Goal: Task Accomplishment & Management: Manage account settings

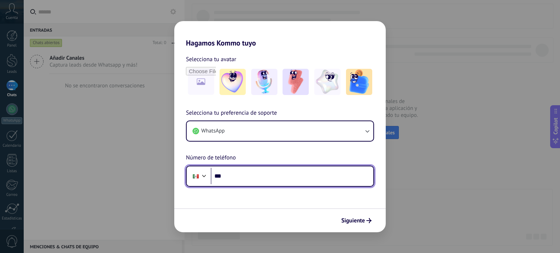
click at [296, 178] on input "***" at bounding box center [292, 176] width 163 height 17
type input "**********"
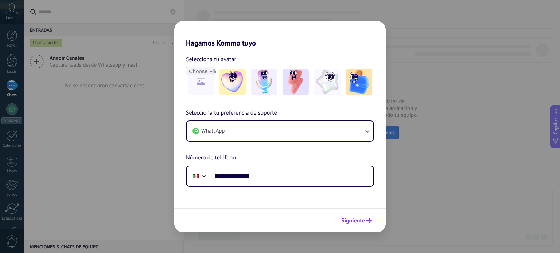
click at [350, 220] on span "Siguiente" at bounding box center [353, 220] width 24 height 5
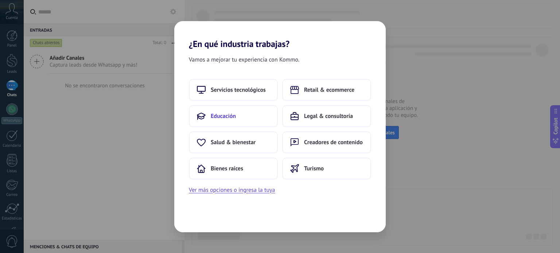
click at [230, 121] on button "Educación" at bounding box center [233, 116] width 89 height 22
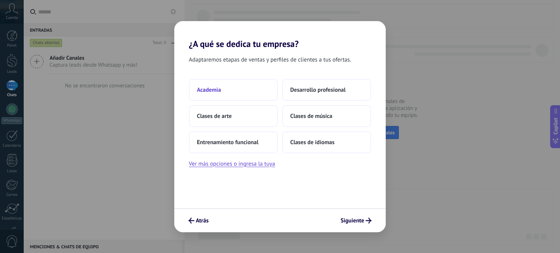
click at [238, 90] on button "Academia" at bounding box center [233, 90] width 89 height 22
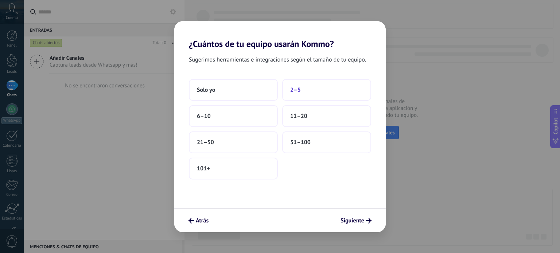
click at [310, 87] on button "2–5" at bounding box center [326, 90] width 89 height 22
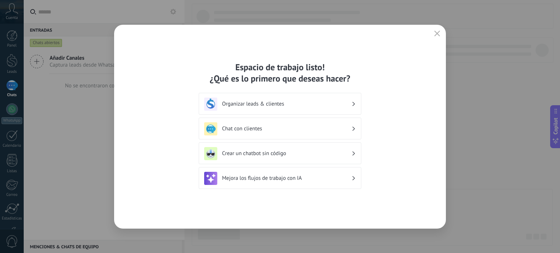
click at [328, 99] on div "Organizar leads & clientes" at bounding box center [280, 104] width 152 height 13
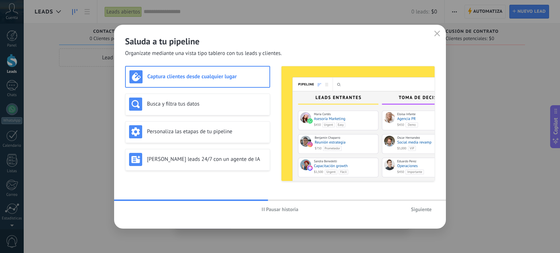
click at [278, 208] on span "Pausar historia" at bounding box center [282, 209] width 32 height 5
click at [276, 208] on span "Iniciar historia" at bounding box center [282, 209] width 31 height 5
click at [409, 210] on button "Siguiente" at bounding box center [421, 209] width 27 height 11
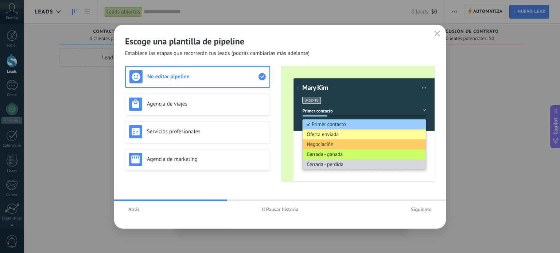
click at [279, 211] on span "Pausar historia" at bounding box center [282, 209] width 32 height 5
click at [425, 211] on span "Siguiente" at bounding box center [421, 209] width 21 height 5
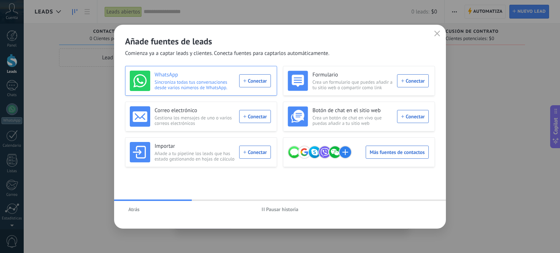
click at [253, 75] on div "WhatsApp Sincroniza todas tus conversaciones desde varios números de WhatsApp. …" at bounding box center [200, 81] width 141 height 20
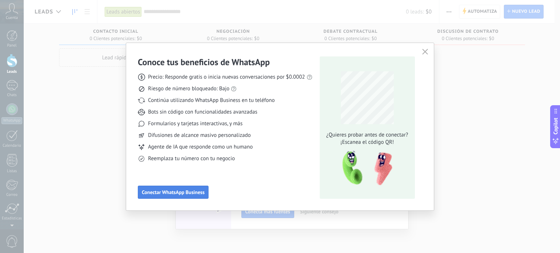
click at [190, 192] on span "Conectar WhatsApp Business" at bounding box center [173, 192] width 63 height 5
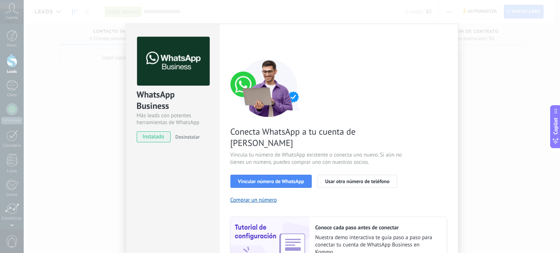
scroll to position [61, 0]
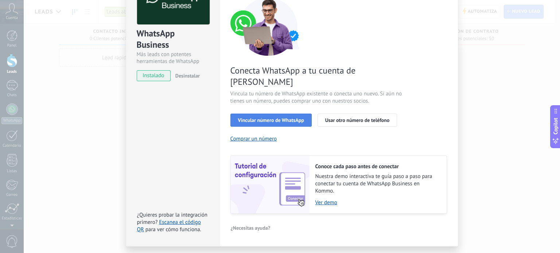
click at [279, 118] on span "Vincular número de WhatsApp" at bounding box center [271, 120] width 66 height 5
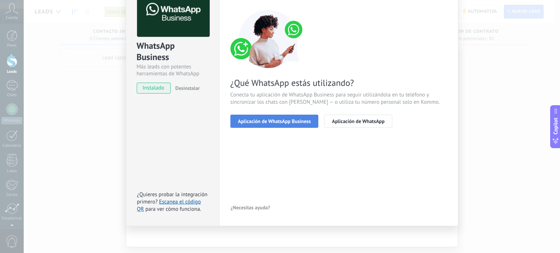
click at [292, 122] on span "Aplicación de WhatsApp Business" at bounding box center [274, 121] width 73 height 5
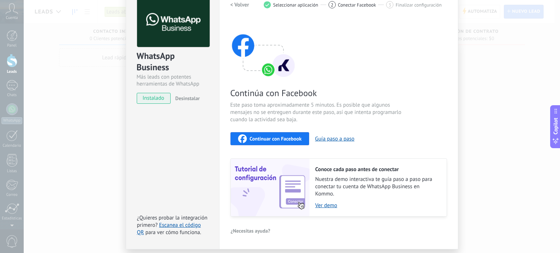
scroll to position [25, 0]
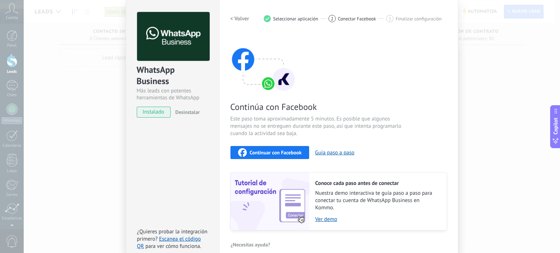
click at [270, 152] on span "Continuar con Facebook" at bounding box center [276, 152] width 52 height 5
click at [319, 154] on button "Guía paso a paso" at bounding box center [334, 153] width 39 height 7
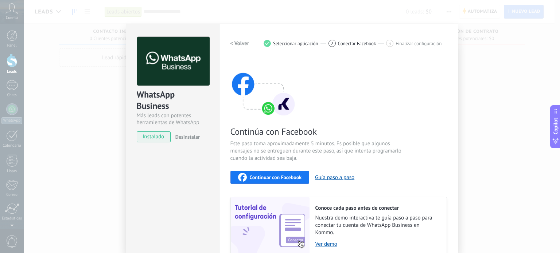
scroll to position [23, 0]
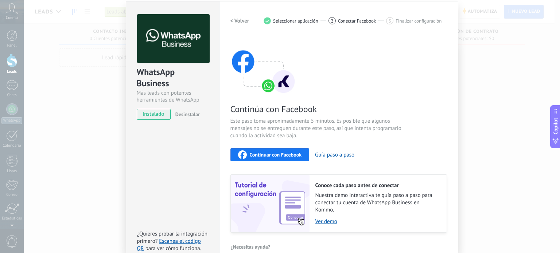
click at [255, 158] on div "Continuar con Facebook" at bounding box center [270, 155] width 64 height 9
click at [283, 152] on span "Continuar con Facebook" at bounding box center [276, 154] width 52 height 5
click at [264, 155] on span "Continuar con Facebook" at bounding box center [276, 154] width 52 height 5
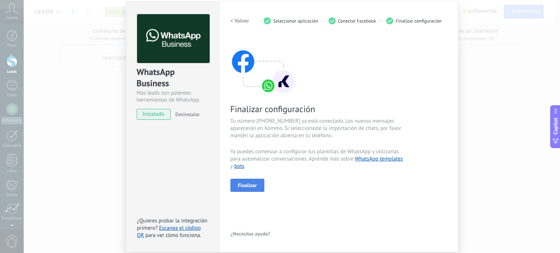
click at [247, 179] on button "Finalizar" at bounding box center [247, 185] width 34 height 13
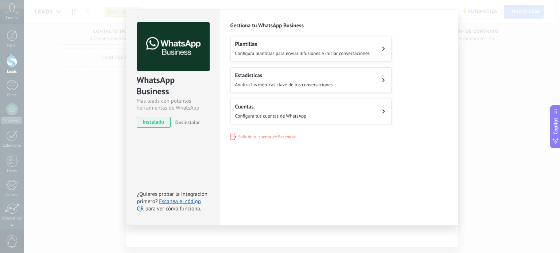
scroll to position [15, 0]
click at [327, 99] on button "Cuentas Configura tus cuentas de WhatsApp" at bounding box center [310, 112] width 161 height 26
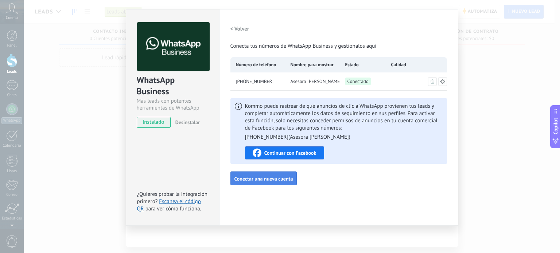
click at [268, 179] on span "Conectar una nueva cuenta" at bounding box center [263, 179] width 59 height 5
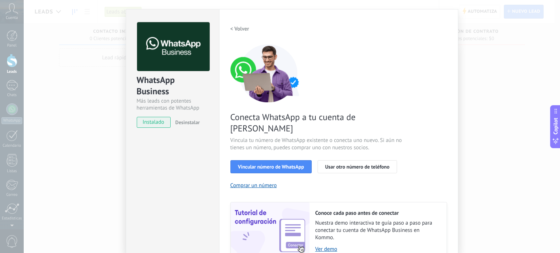
scroll to position [28, 0]
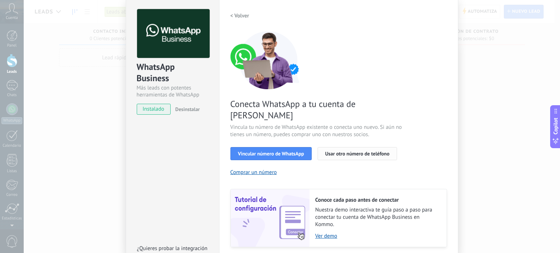
click at [354, 151] on span "Usar otro número de teléfono" at bounding box center [357, 153] width 64 height 5
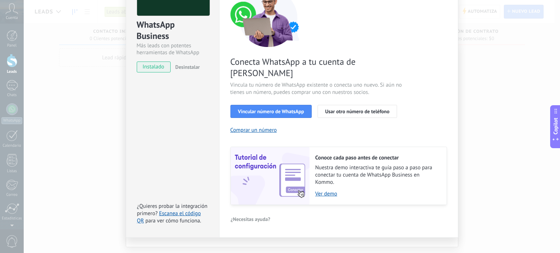
scroll to position [0, 0]
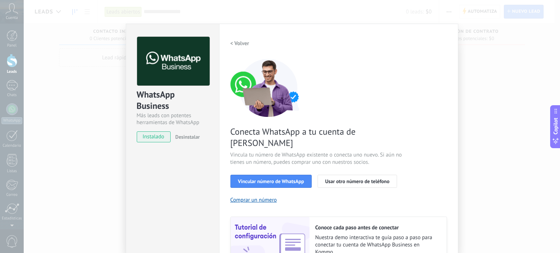
click at [442, 45] on div "< Volver 1 Seleccionar aplicación 2 Conectar Facebook 3 Finalizar configuración" at bounding box center [338, 43] width 217 height 13
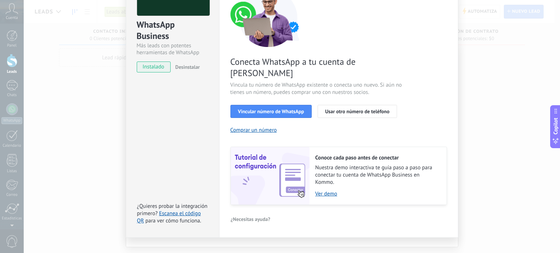
click at [215, 249] on div "WhatsApp Business Más leads con potentes herramientas de WhatsApp instalado Des…" at bounding box center [292, 126] width 536 height 253
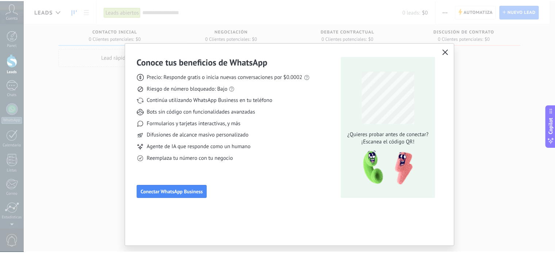
scroll to position [0, 0]
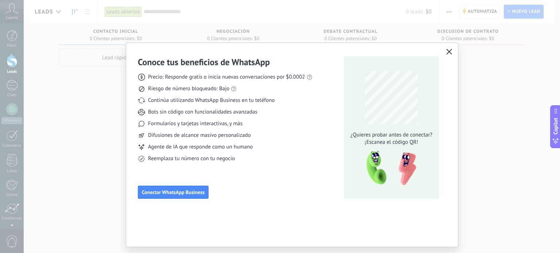
click at [508, 122] on div "Conoce tus beneficios de WhatsApp Precio: Responde gratis o inicia nuevas conve…" at bounding box center [280, 126] width 560 height 253
click at [449, 55] on button "button" at bounding box center [449, 52] width 9 height 10
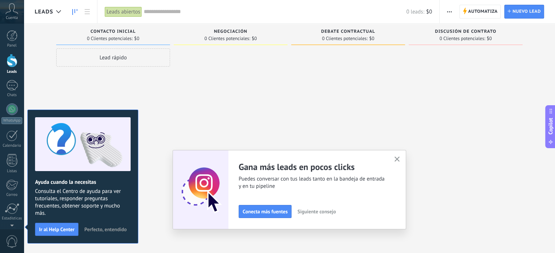
click at [16, 62] on div at bounding box center [12, 60] width 11 height 13
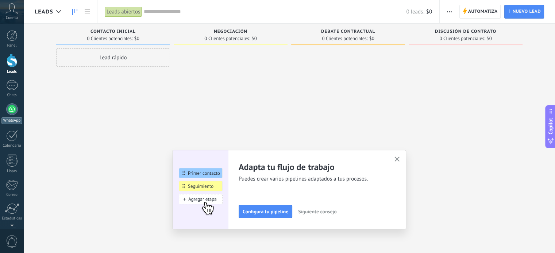
click at [10, 113] on div at bounding box center [12, 110] width 12 height 12
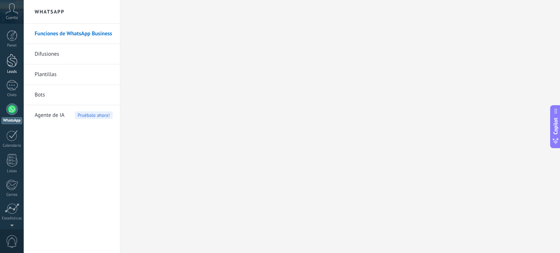
click at [12, 57] on div at bounding box center [12, 60] width 11 height 13
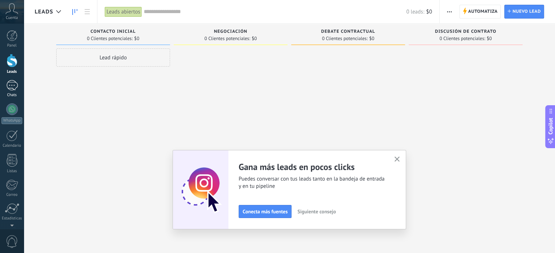
click at [10, 90] on div at bounding box center [12, 85] width 12 height 11
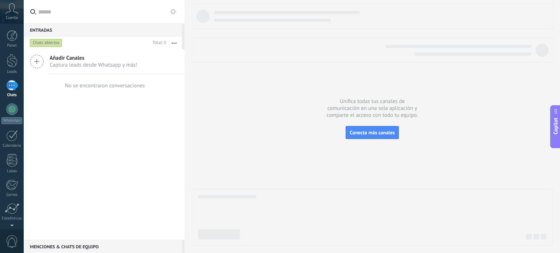
click at [63, 66] on span "Captura leads desde Whatsapp y más!" at bounding box center [94, 65] width 88 height 7
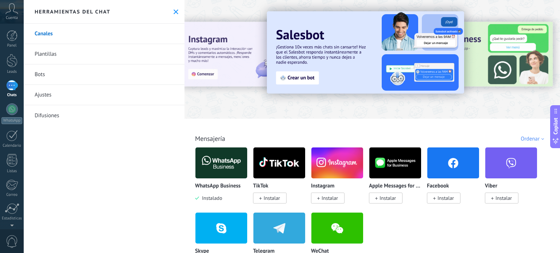
click at [27, 72] on link "Bots" at bounding box center [104, 75] width 161 height 20
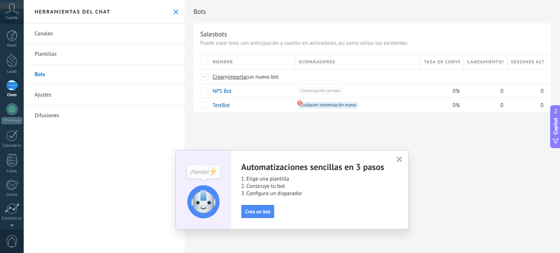
click at [399, 163] on span "button" at bounding box center [399, 160] width 5 height 6
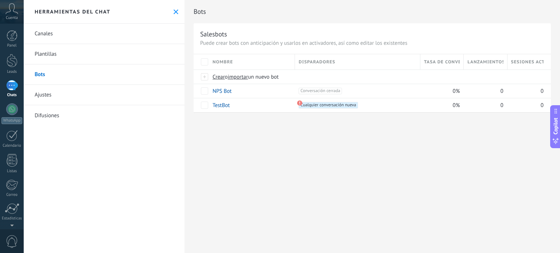
click at [174, 11] on icon at bounding box center [176, 11] width 5 height 5
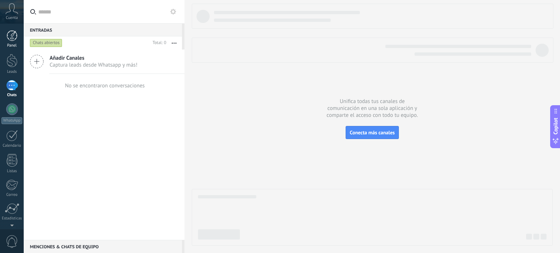
click at [9, 38] on div at bounding box center [12, 35] width 11 height 11
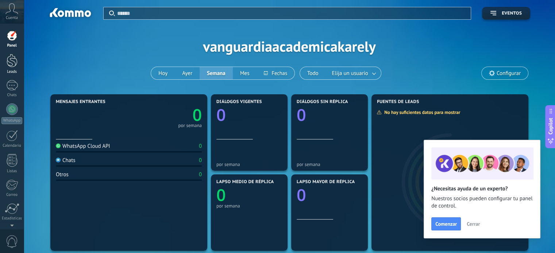
click at [12, 68] on link "Leads" at bounding box center [12, 64] width 24 height 20
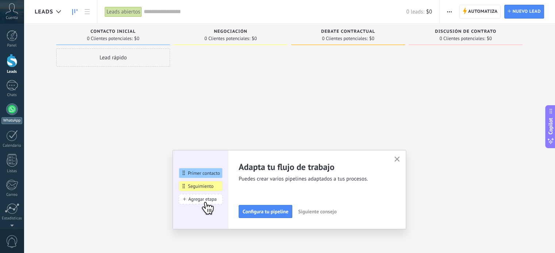
click at [18, 104] on link "WhatsApp" at bounding box center [12, 114] width 24 height 21
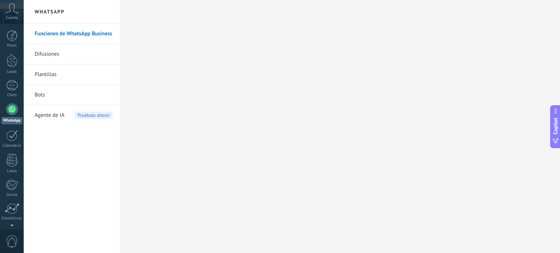
click at [17, 16] on span "Cuenta" at bounding box center [12, 18] width 12 height 5
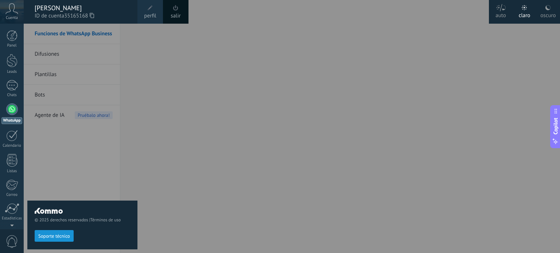
click at [187, 67] on div at bounding box center [304, 126] width 560 height 253
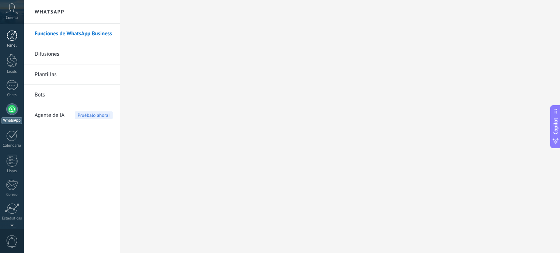
click at [8, 37] on div at bounding box center [12, 35] width 11 height 11
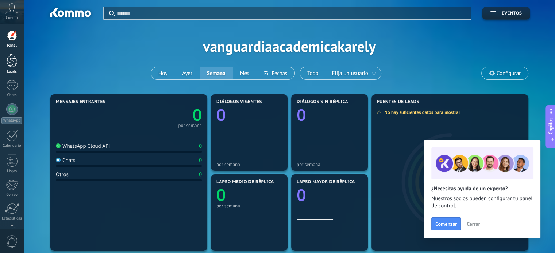
click at [9, 63] on div at bounding box center [12, 60] width 11 height 13
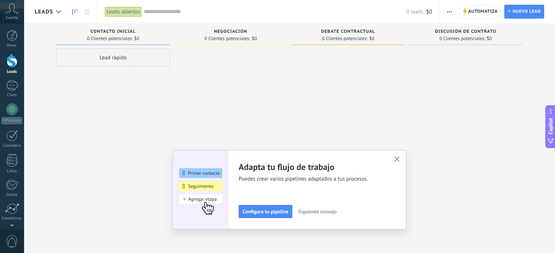
click at [115, 63] on div "Lead rápido" at bounding box center [113, 58] width 114 height 18
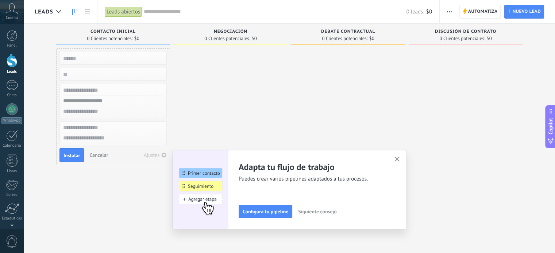
click at [64, 56] on input "text" at bounding box center [112, 58] width 106 height 10
click at [97, 102] on input "text" at bounding box center [112, 101] width 106 height 11
click at [110, 99] on input "text" at bounding box center [112, 101] width 106 height 11
click at [92, 156] on span "Cancelar" at bounding box center [98, 155] width 19 height 7
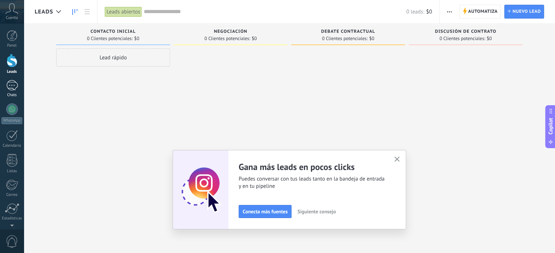
click at [17, 84] on div at bounding box center [12, 85] width 12 height 11
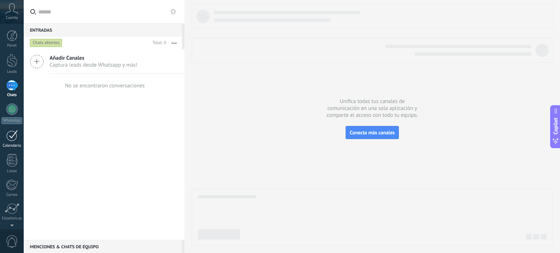
click at [15, 135] on div at bounding box center [12, 135] width 12 height 11
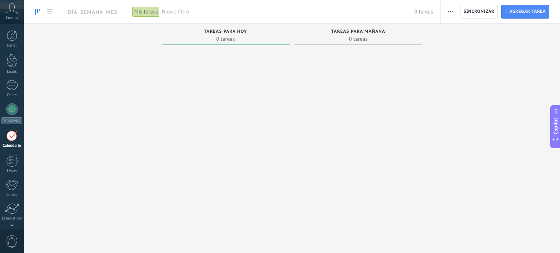
scroll to position [20, 0]
click at [9, 70] on link "Chats" at bounding box center [12, 69] width 24 height 18
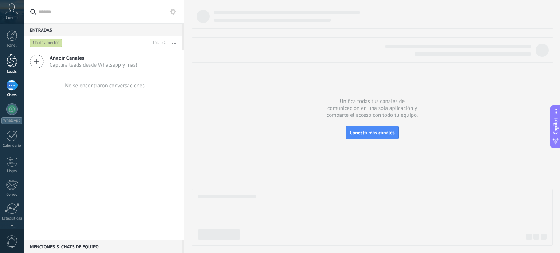
click at [13, 61] on div at bounding box center [12, 60] width 11 height 13
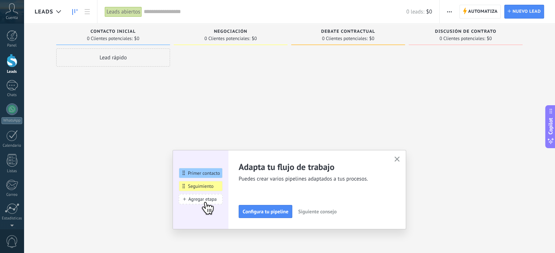
click at [344, 39] on span "0 Clientes potenciales:" at bounding box center [345, 38] width 46 height 4
drag, startPoint x: 107, startPoint y: 61, endPoint x: 157, endPoint y: 74, distance: 52.0
click at [157, 74] on div "Lead rápido" at bounding box center [113, 128] width 114 height 158
click at [136, 59] on div "Lead rápido" at bounding box center [113, 58] width 114 height 18
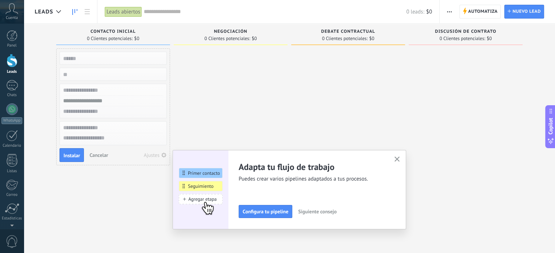
click at [206, 76] on div at bounding box center [231, 128] width 114 height 158
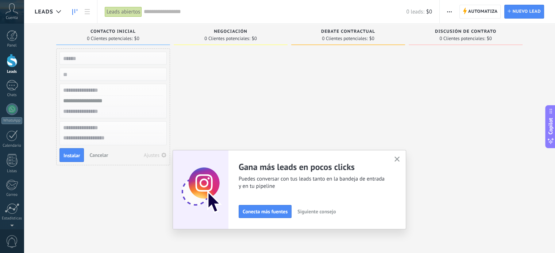
click at [96, 156] on span "Cancelar" at bounding box center [98, 155] width 19 height 7
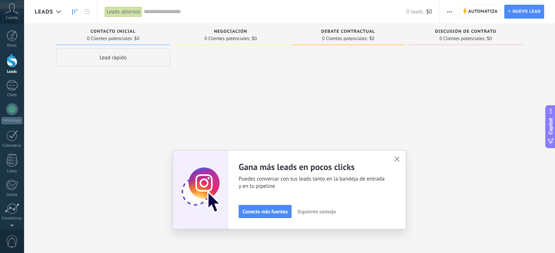
click at [144, 94] on div "Lead rápido" at bounding box center [113, 128] width 114 height 158
click at [53, 11] on div at bounding box center [59, 12] width 12 height 14
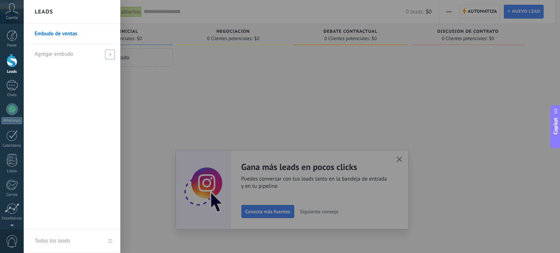
click at [71, 51] on span "Agregar embudo" at bounding box center [54, 54] width 39 height 7
click at [146, 85] on div at bounding box center [304, 126] width 560 height 253
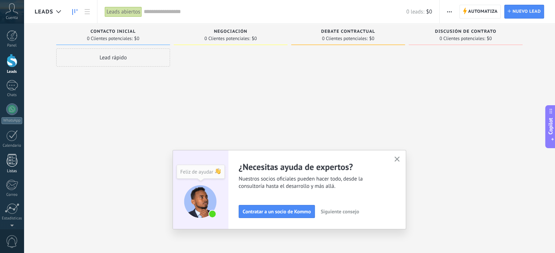
scroll to position [2, 0]
click at [15, 109] on div at bounding box center [12, 107] width 12 height 12
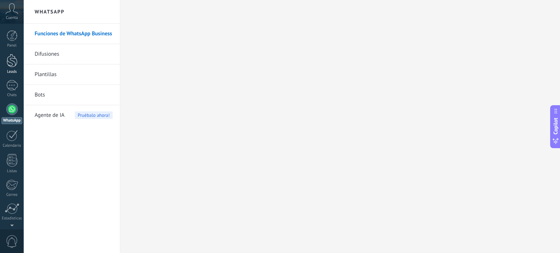
click at [13, 60] on div at bounding box center [12, 60] width 11 height 13
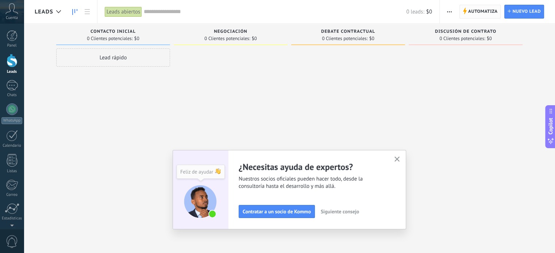
click at [471, 15] on span "Automatiza" at bounding box center [483, 11] width 30 height 13
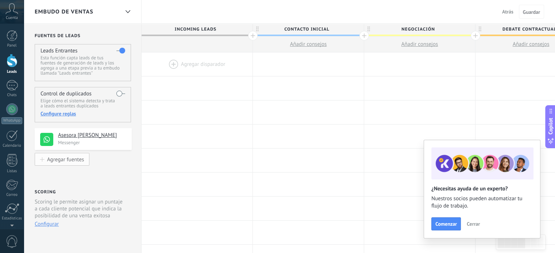
click at [80, 160] on div "Agregar fuentes" at bounding box center [65, 159] width 37 height 6
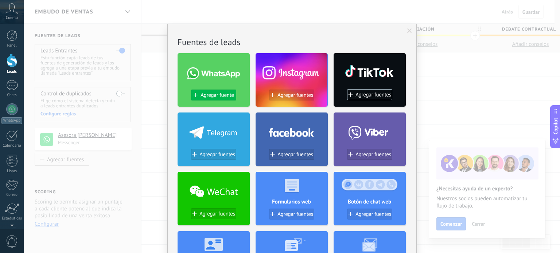
click at [215, 93] on span "Agregar fuente" at bounding box center [217, 95] width 33 height 6
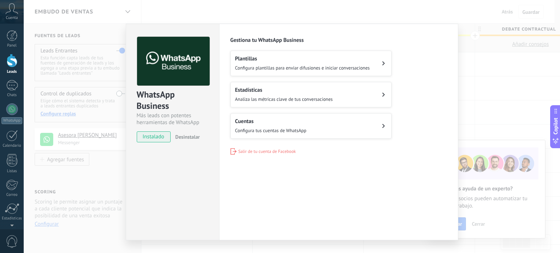
click at [280, 120] on h2 "Cuentas" at bounding box center [270, 121] width 71 height 7
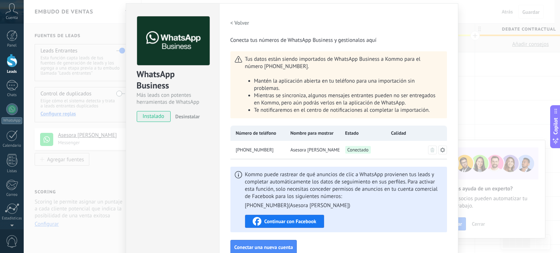
scroll to position [61, 0]
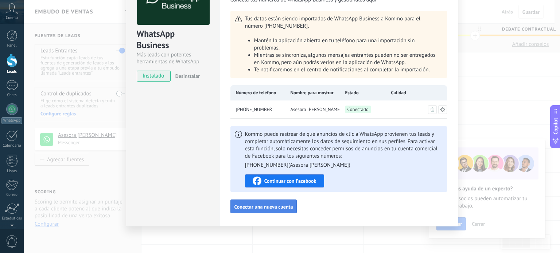
click at [278, 211] on button "Conectar una nueva cuenta" at bounding box center [263, 207] width 67 height 14
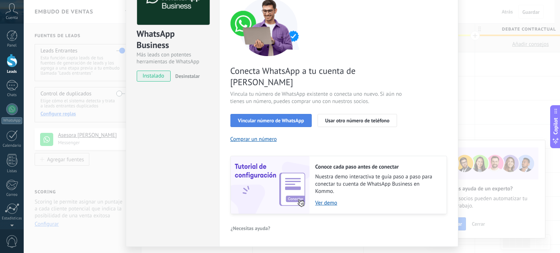
click at [275, 118] on span "Vincular número de WhatsApp" at bounding box center [271, 120] width 66 height 5
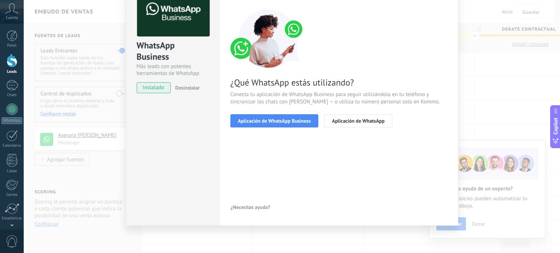
scroll to position [49, 0]
click at [273, 119] on span "Aplicación de WhatsApp Business" at bounding box center [274, 121] width 73 height 5
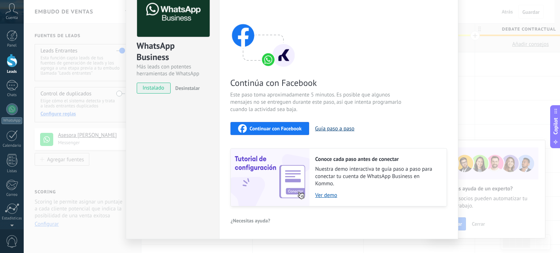
click at [329, 129] on button "Guía paso a paso" at bounding box center [334, 128] width 39 height 7
click at [323, 194] on link "Ver demo" at bounding box center [377, 195] width 124 height 7
click at [277, 129] on span "Continuar con Facebook" at bounding box center [276, 128] width 52 height 5
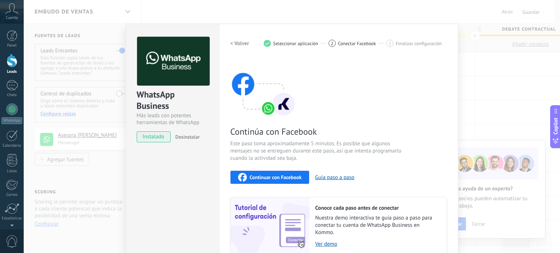
scroll to position [62, 0]
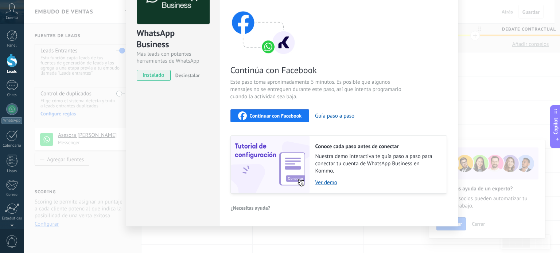
click at [478, 44] on div "WhatsApp Business Más leads con potentes herramientas de WhatsApp instalado Des…" at bounding box center [292, 126] width 536 height 253
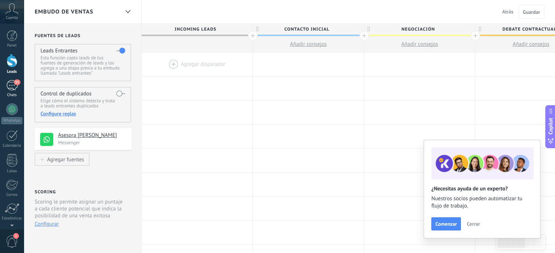
click at [8, 86] on div "53" at bounding box center [12, 85] width 12 height 11
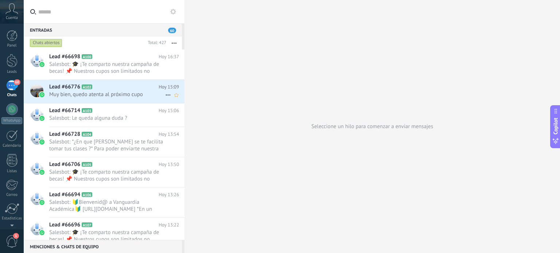
click at [116, 102] on div "Lead #66776 A102 [DATE] 15:09 Muy bien, quedo atenta al próximo cupo" at bounding box center [116, 91] width 135 height 23
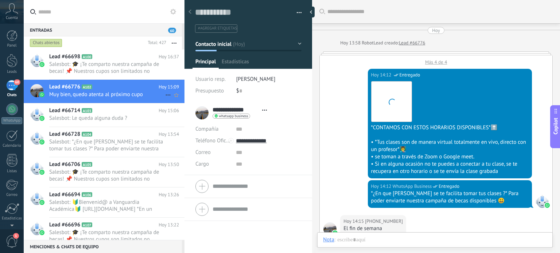
scroll to position [11, 0]
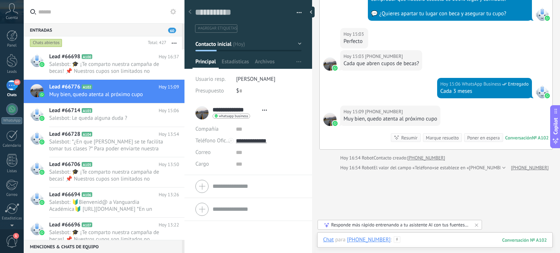
click at [414, 240] on div at bounding box center [435, 248] width 224 height 22
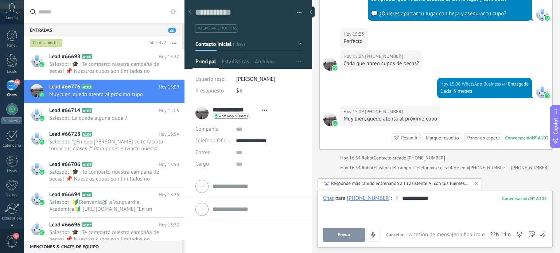
click at [341, 234] on span "Enviar" at bounding box center [344, 235] width 13 height 5
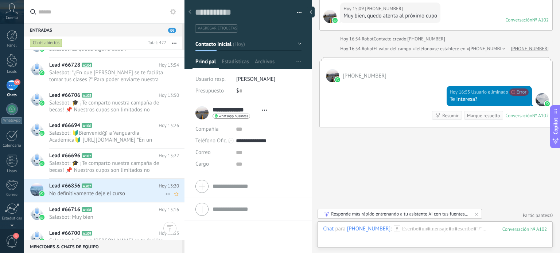
scroll to position [70, 0]
click at [128, 194] on span "No definitivamente deje el curso" at bounding box center [107, 193] width 116 height 7
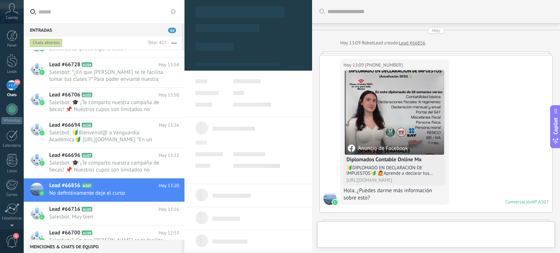
type textarea "**********"
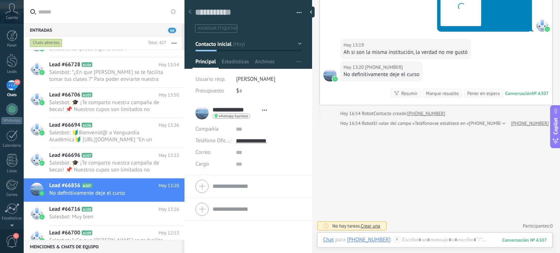
scroll to position [728, 0]
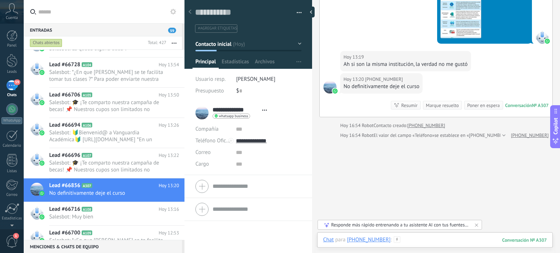
click at [409, 237] on div at bounding box center [435, 248] width 224 height 22
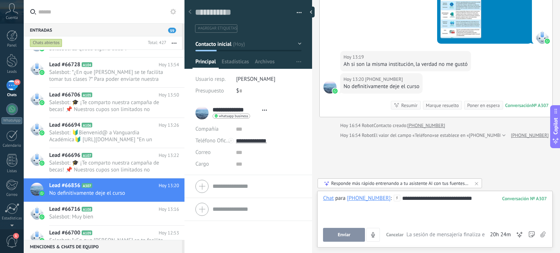
click at [334, 236] on button "Enviar" at bounding box center [344, 235] width 42 height 14
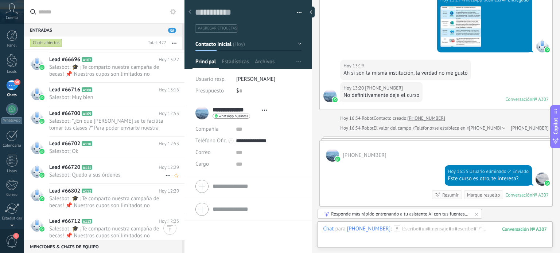
scroll to position [183, 0]
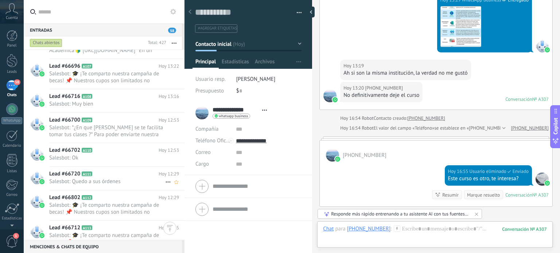
click at [112, 168] on div "Lead #66720 A111 [DATE] 12:29 Salesbot: Quedo a sus órdenes" at bounding box center [116, 178] width 135 height 23
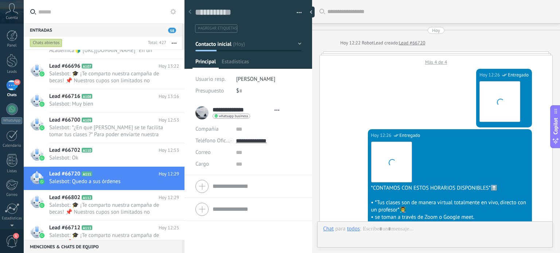
type textarea "**********"
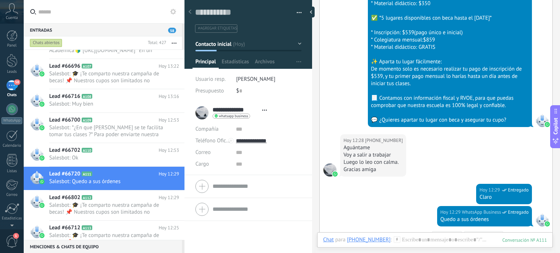
scroll to position [462, 0]
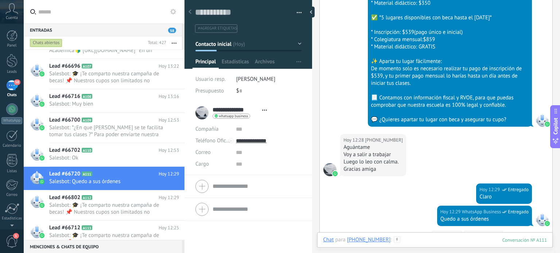
click at [445, 244] on div at bounding box center [435, 248] width 224 height 22
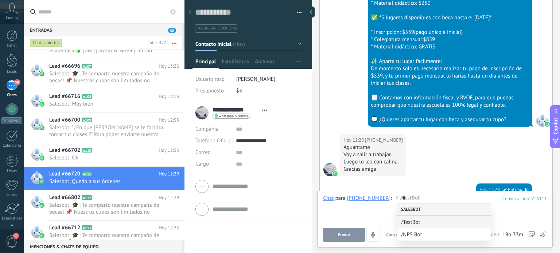
click at [415, 211] on div "Salesbot" at bounding box center [444, 210] width 93 height 12
click at [414, 221] on span "/TestBot" at bounding box center [441, 222] width 80 height 7
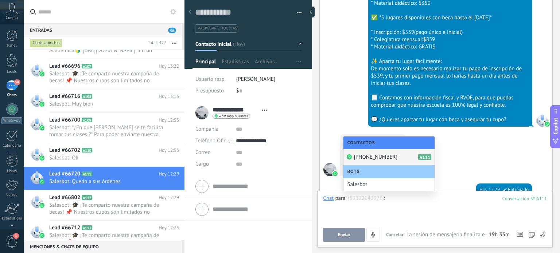
click at [544, 234] on icon at bounding box center [542, 235] width 5 height 6
click at [0, 0] on input "file" at bounding box center [0, 0] width 0 height 0
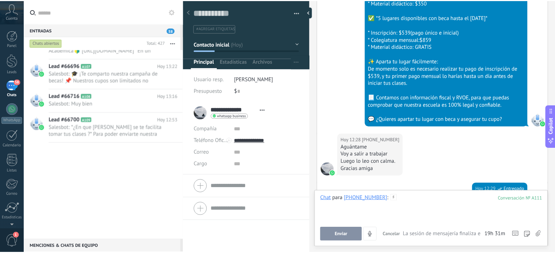
scroll to position [0, 0]
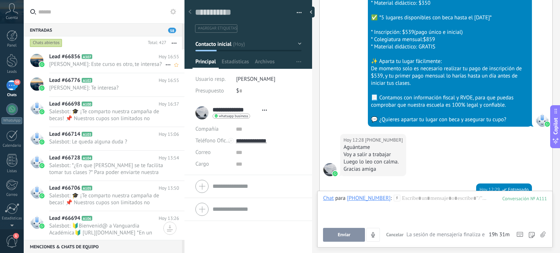
click at [166, 66] on use at bounding box center [168, 65] width 5 height 1
click at [115, 82] on div at bounding box center [280, 126] width 560 height 253
click at [11, 60] on div at bounding box center [12, 60] width 11 height 13
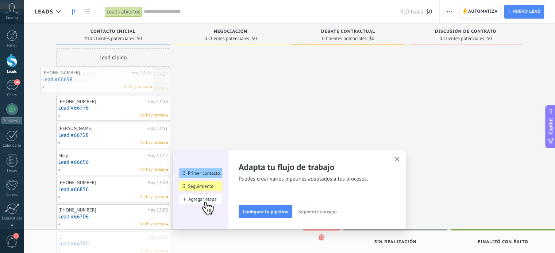
drag, startPoint x: 125, startPoint y: 91, endPoint x: 109, endPoint y: 89, distance: 16.1
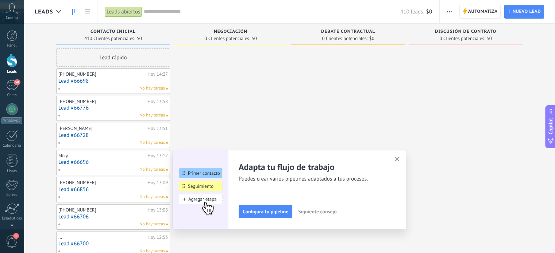
click at [230, 32] on span "Negociación" at bounding box center [231, 31] width 34 height 5
click at [233, 42] on div "Negociación 0 Clientes potenciales: $0" at bounding box center [231, 35] width 114 height 22
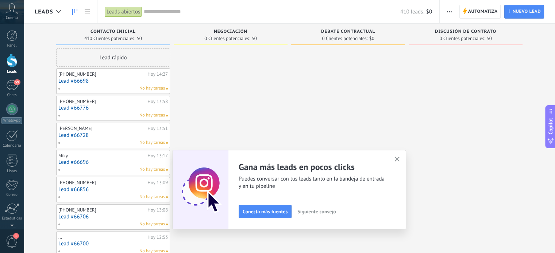
click at [120, 82] on link "Lead #66698" at bounding box center [112, 81] width 109 height 6
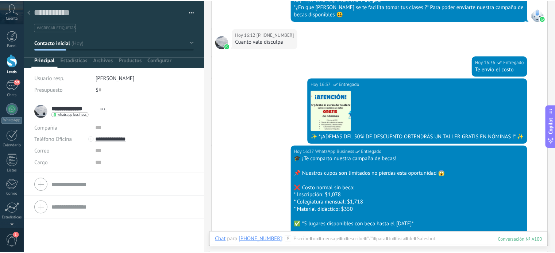
scroll to position [892, 0]
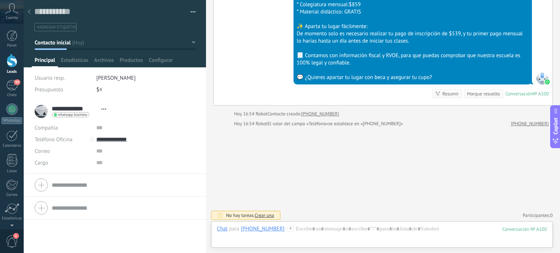
click at [27, 10] on div at bounding box center [29, 12] width 10 height 14
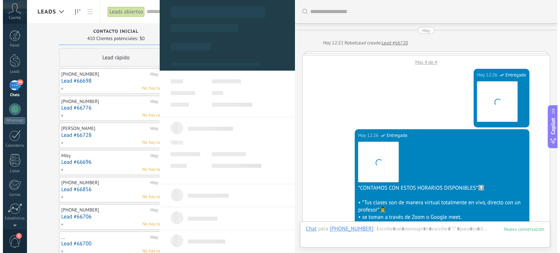
scroll to position [605, 0]
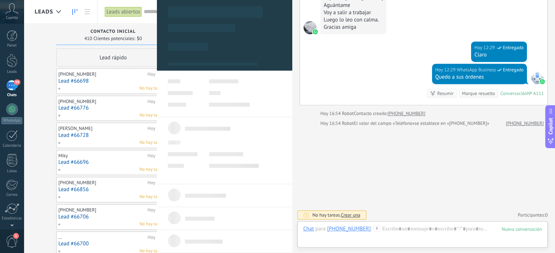
click at [403, 55] on div "[DATE] 12:29 WhatsApp Business Entregado Claro" at bounding box center [423, 53] width 247 height 22
click at [108, 109] on link "Lead #66776" at bounding box center [112, 108] width 109 height 6
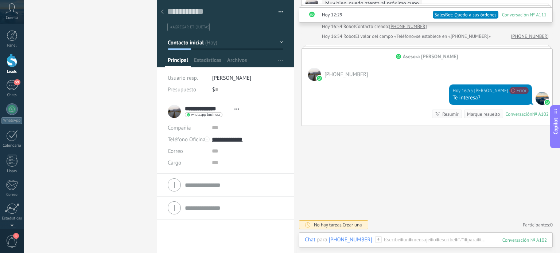
scroll to position [822, 0]
click at [161, 12] on use at bounding box center [162, 11] width 3 height 4
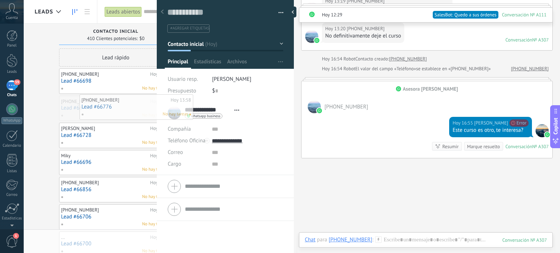
scroll to position [600, 0]
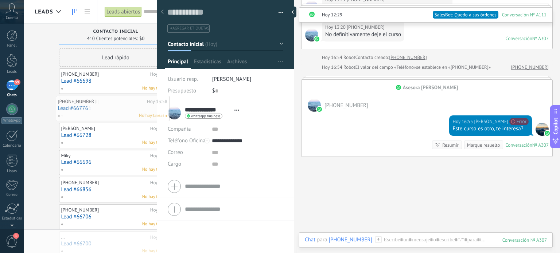
drag, startPoint x: 104, startPoint y: 110, endPoint x: 100, endPoint y: 110, distance: 4.4
click at [162, 9] on div at bounding box center [162, 12] width 10 height 14
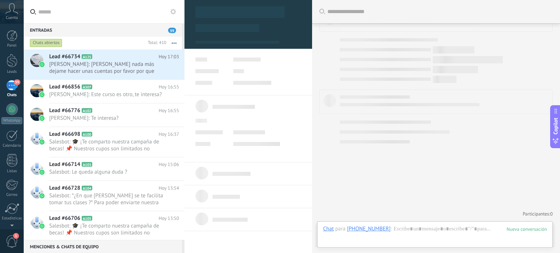
click at [121, 43] on div "Chats abiertos" at bounding box center [86, 42] width 116 height 13
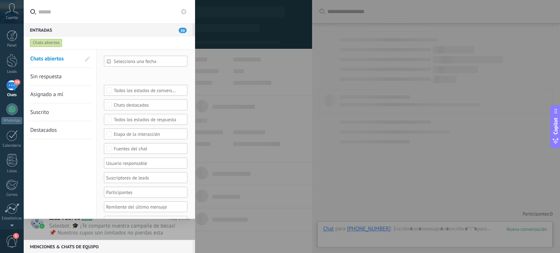
click at [86, 57] on span at bounding box center [87, 59] width 5 height 5
click at [55, 93] on span "Asignado a mí" at bounding box center [49, 94] width 33 height 7
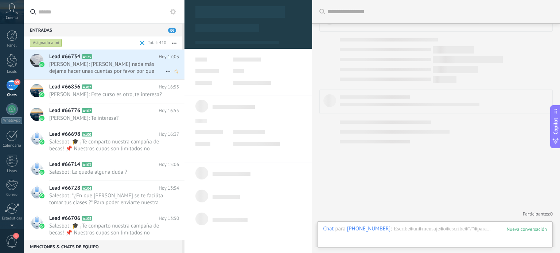
click at [127, 64] on span "[PERSON_NAME]: [PERSON_NAME] nada más dejame hacer unas cuentas por favor por q…" at bounding box center [107, 68] width 116 height 14
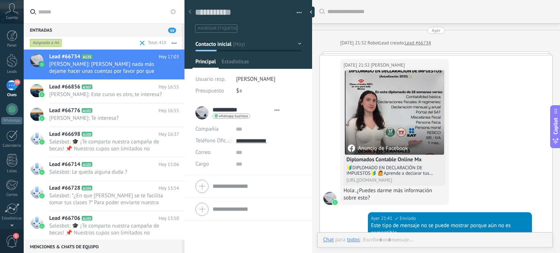
type textarea "**********"
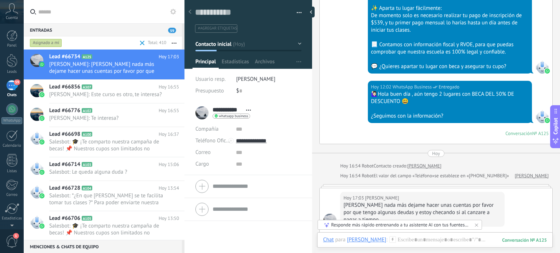
scroll to position [802, 0]
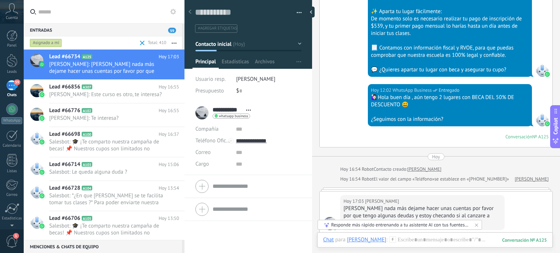
click at [512, 199] on div "[DATE] 17:03 [PERSON_NAME] nada más dejame hacer unas cuentas por favor por que…" at bounding box center [436, 223] width 233 height 62
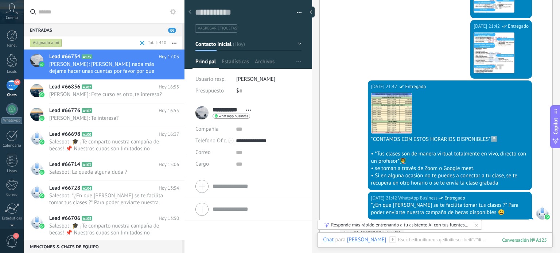
scroll to position [934, 0]
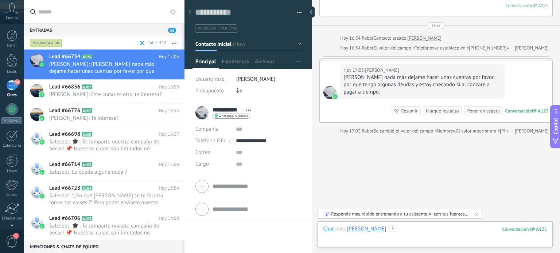
click at [414, 233] on div at bounding box center [435, 237] width 224 height 22
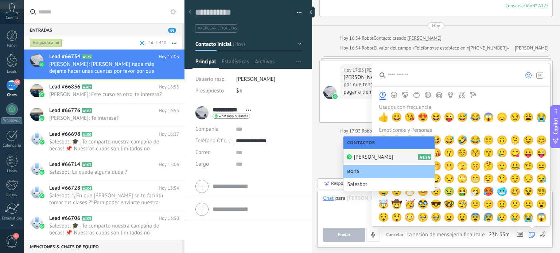
click at [483, 206] on span "🫤" at bounding box center [488, 204] width 11 height 10
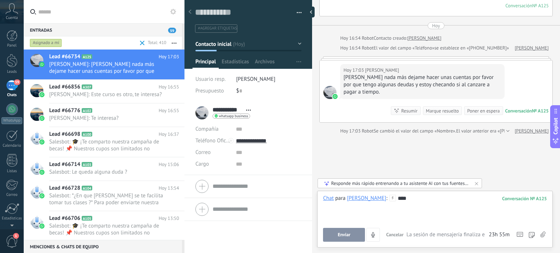
click at [350, 213] on div "** **" at bounding box center [435, 209] width 224 height 28
click at [418, 198] on div "** **" at bounding box center [435, 209] width 224 height 28
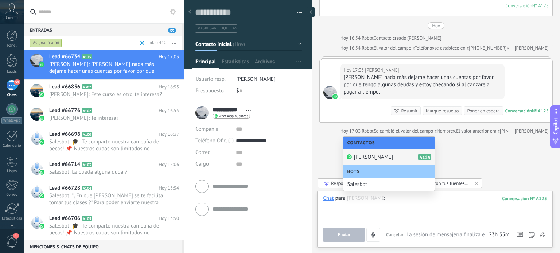
click at [396, 152] on div "[PERSON_NAME] A125" at bounding box center [389, 158] width 91 height 16
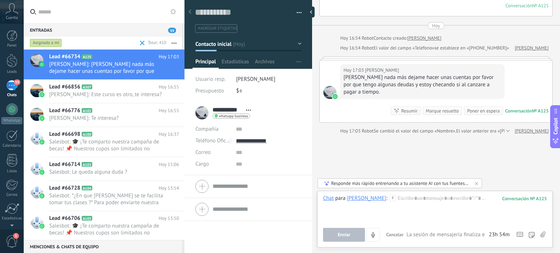
click at [543, 234] on use at bounding box center [542, 235] width 5 height 6
click at [0, 0] on input "file" at bounding box center [0, 0] width 0 height 0
click at [314, 14] on div at bounding box center [312, 12] width 11 height 11
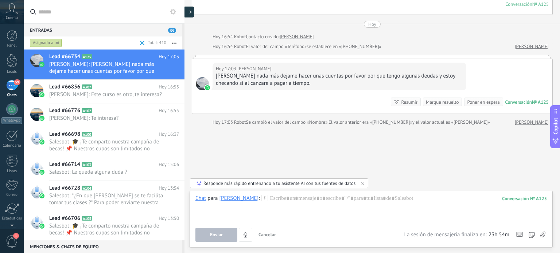
scroll to position [7, 0]
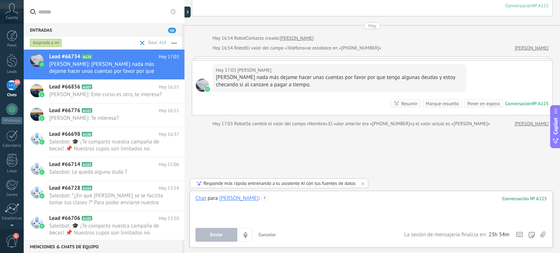
click at [323, 204] on div at bounding box center [371, 209] width 352 height 28
click at [272, 237] on span "Cancelar" at bounding box center [268, 235] width 18 height 6
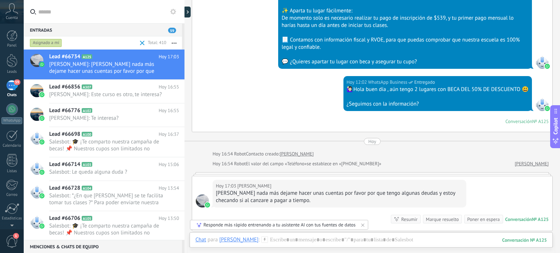
scroll to position [788, 0]
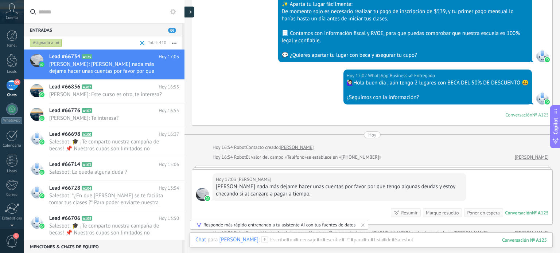
click at [190, 9] on div at bounding box center [188, 12] width 11 height 11
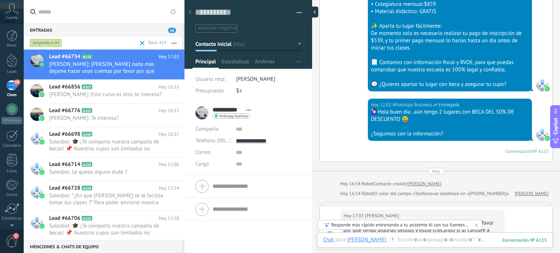
scroll to position [11, 0]
click at [344, 109] on div "[DATE] 12:02 WhatsApp Business Entregado 🙋🏻‍♀Hola buen día , aún tengo 2 lugare…" at bounding box center [436, 130] width 233 height 63
click at [15, 89] on div "59" at bounding box center [12, 85] width 12 height 11
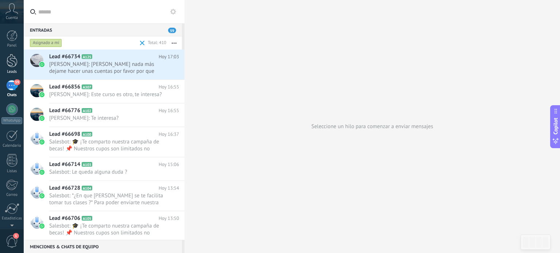
click at [7, 57] on div at bounding box center [12, 60] width 11 height 13
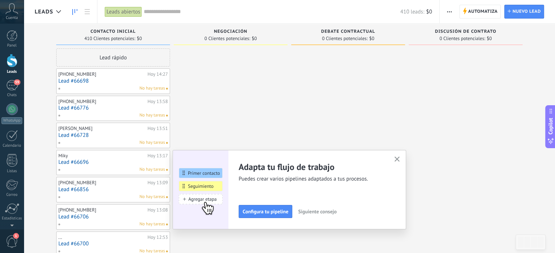
drag, startPoint x: 141, startPoint y: 80, endPoint x: 267, endPoint y: 72, distance: 125.7
click at [159, 2] on div "410 leads: $0" at bounding box center [288, 11] width 288 height 23
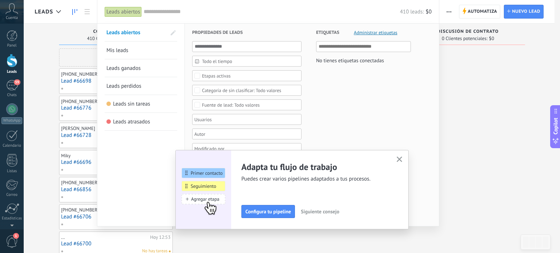
click at [157, 11] on input "text" at bounding box center [272, 12] width 256 height 8
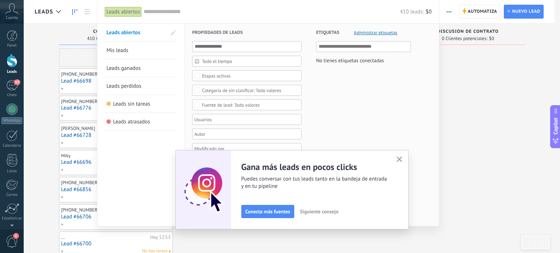
click at [463, 105] on div at bounding box center [280, 126] width 560 height 253
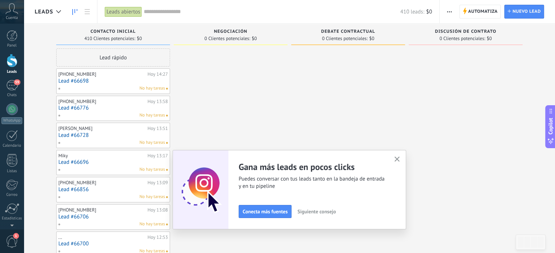
click at [400, 160] on use "button" at bounding box center [396, 159] width 5 height 5
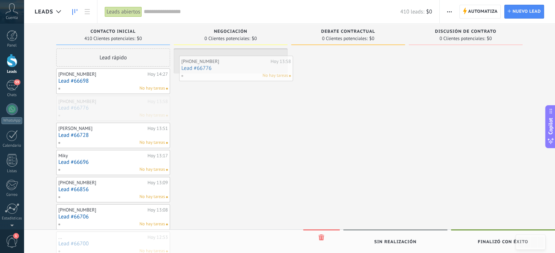
drag, startPoint x: 101, startPoint y: 105, endPoint x: 224, endPoint y: 63, distance: 129.9
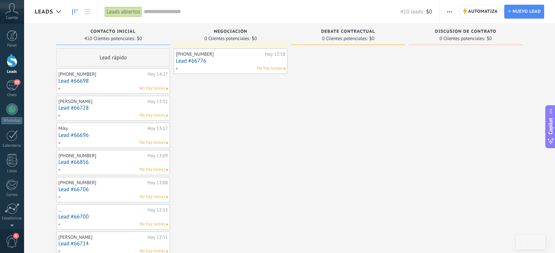
click at [225, 63] on link "Lead #66776" at bounding box center [230, 61] width 109 height 6
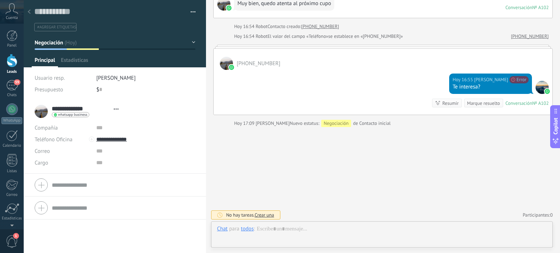
scroll to position [11, 0]
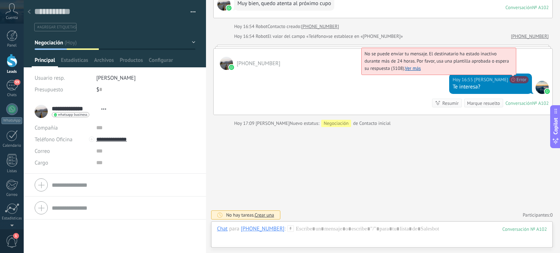
click at [509, 71] on span "No se puede enviar tu mensaje. El destinatario ha estado inactivo durante más d…" at bounding box center [437, 61] width 144 height 21
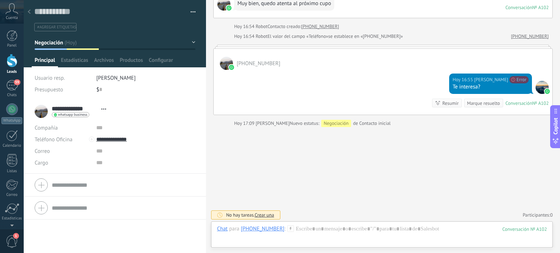
click at [288, 49] on div "[PHONE_NUMBER] [DATE] 16:55 [PERSON_NAME] No se puede enviar tu mensaje. El des…" at bounding box center [383, 82] width 340 height 67
click at [12, 86] on div "59" at bounding box center [12, 85] width 12 height 11
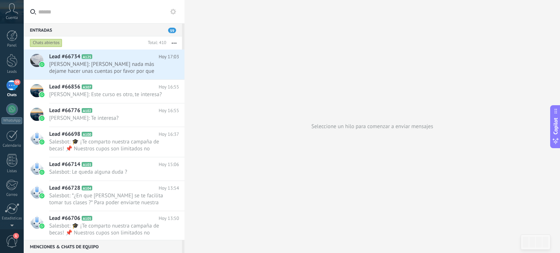
click at [177, 44] on button "button" at bounding box center [174, 42] width 16 height 13
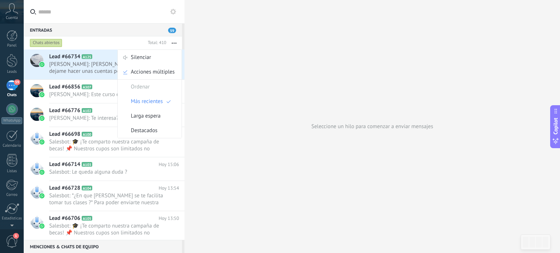
click at [217, 105] on div "Seleccione un hilo para comenzar a enviar mensajes" at bounding box center [373, 126] width 376 height 253
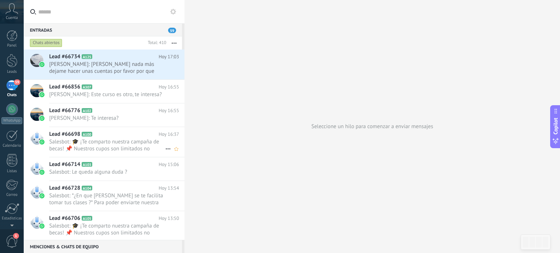
click at [159, 150] on span "Salesbot: 🎓 ¡Te comparto nuestra campaña de becas! 📌 Nuestros cupos son limitad…" at bounding box center [107, 146] width 116 height 14
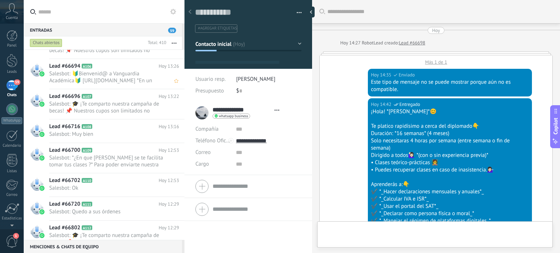
scroll to position [200, 0]
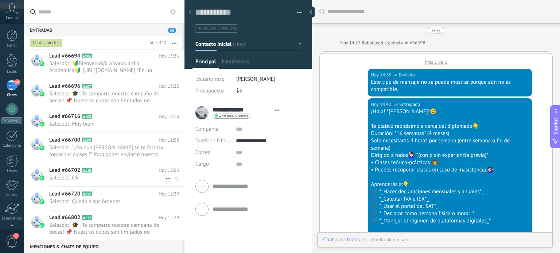
type textarea "**********"
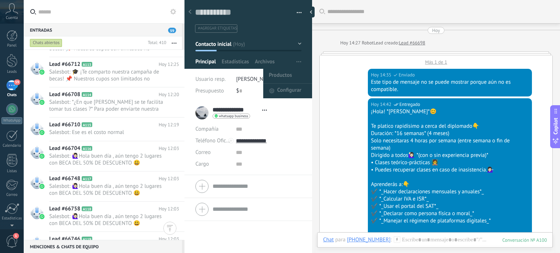
scroll to position [621, 0]
